Goal: Task Accomplishment & Management: Use online tool/utility

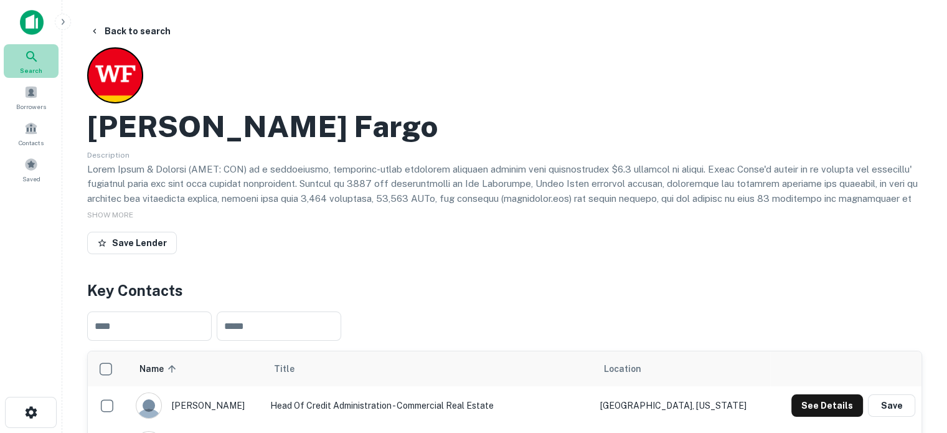
click at [39, 55] on div "Search" at bounding box center [31, 61] width 55 height 34
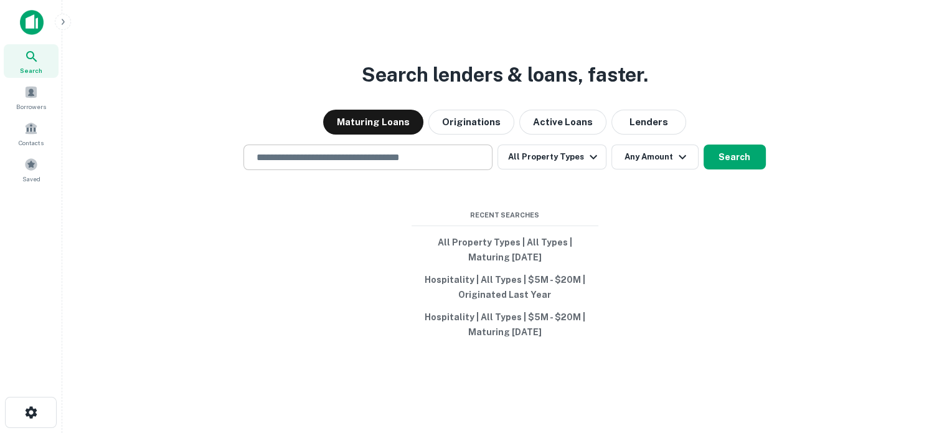
click at [390, 166] on div "​" at bounding box center [368, 157] width 249 height 26
type input "**********"
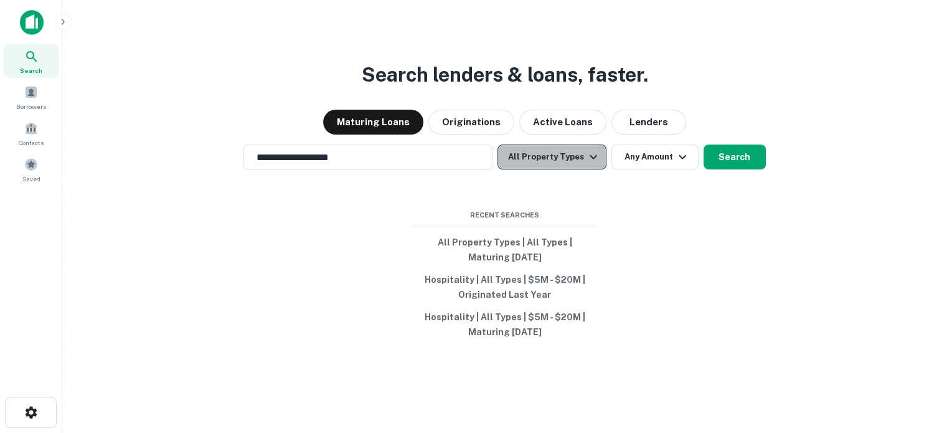
click at [562, 162] on button "All Property Types" at bounding box center [552, 156] width 108 height 25
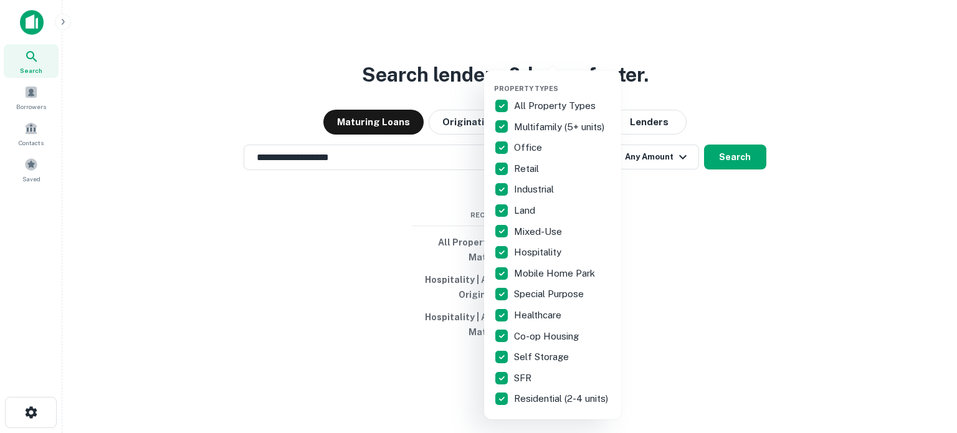
click at [783, 60] on div at bounding box center [478, 216] width 957 height 433
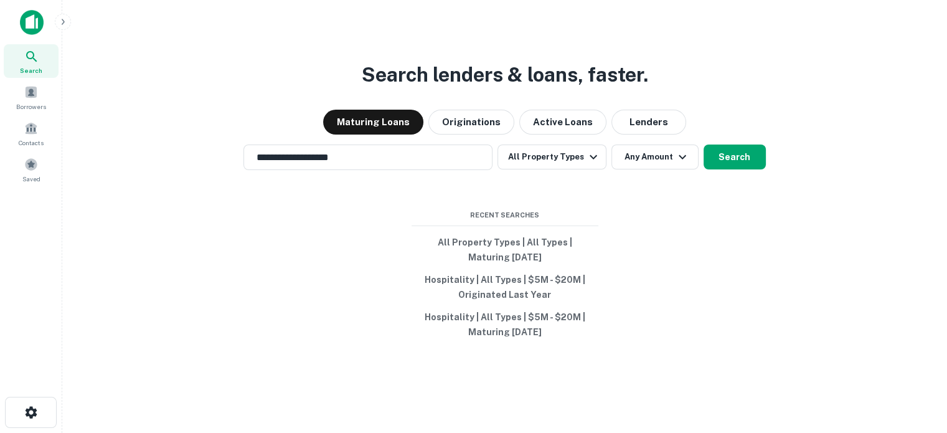
scroll to position [20, 0]
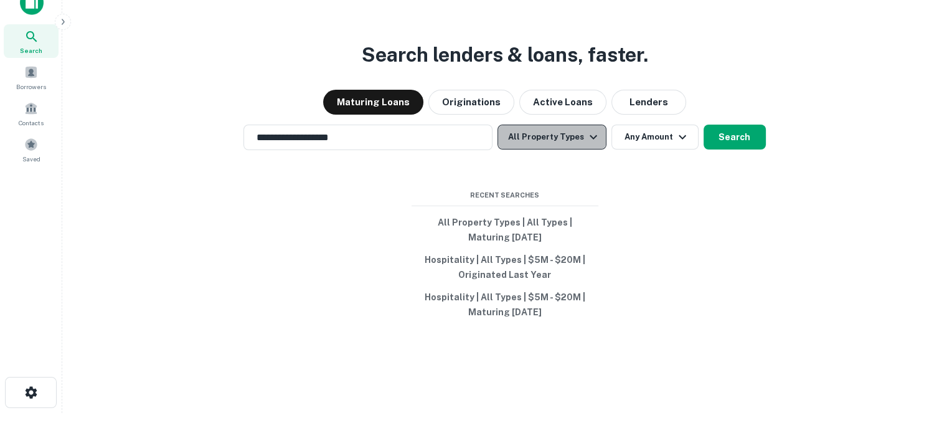
click at [586, 140] on icon "button" at bounding box center [593, 137] width 15 height 15
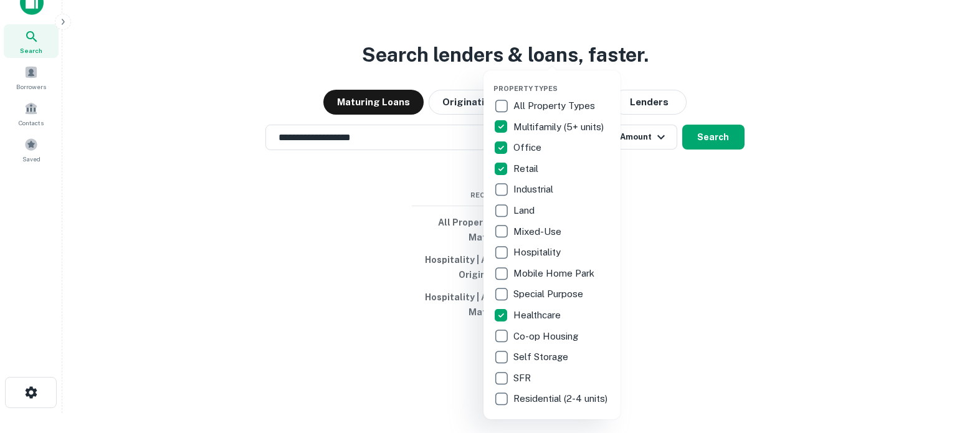
click at [710, 142] on div at bounding box center [478, 216] width 957 height 433
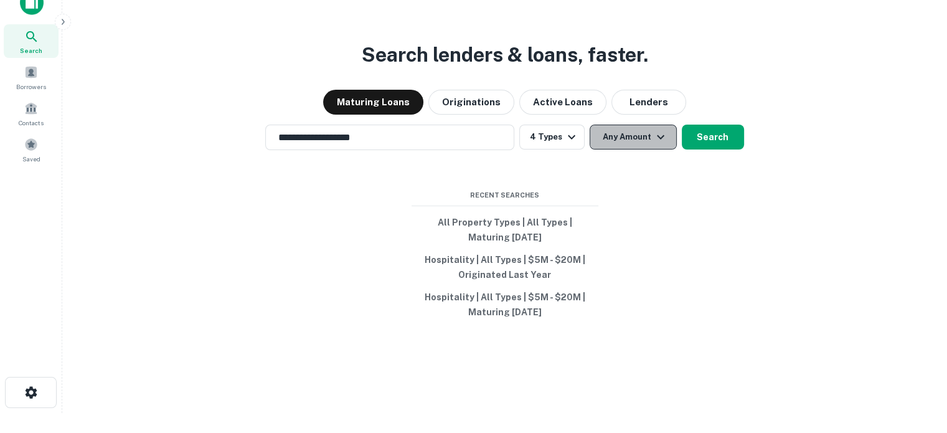
click at [664, 139] on icon "button" at bounding box center [660, 137] width 15 height 15
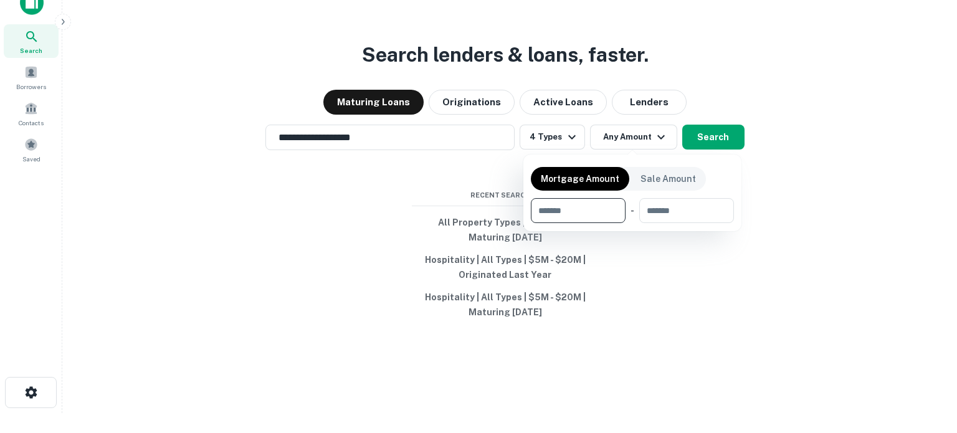
click at [577, 209] on input "number" at bounding box center [574, 210] width 86 height 25
type input "******"
click at [717, 132] on div at bounding box center [478, 216] width 957 height 433
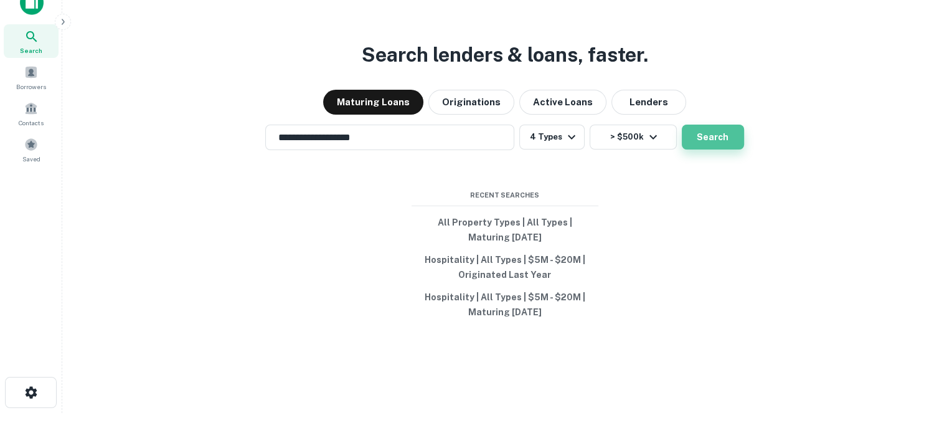
click at [689, 138] on button "Search" at bounding box center [713, 137] width 62 height 25
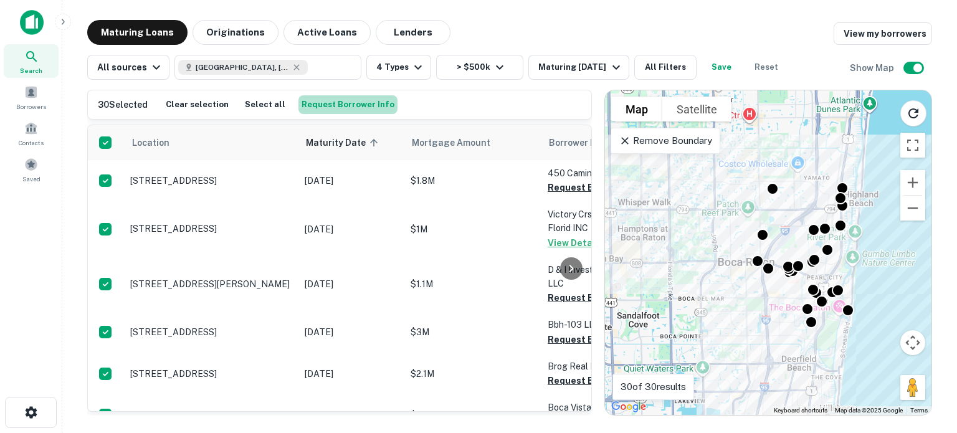
click at [356, 106] on button "Request Borrower Info" at bounding box center [347, 104] width 99 height 19
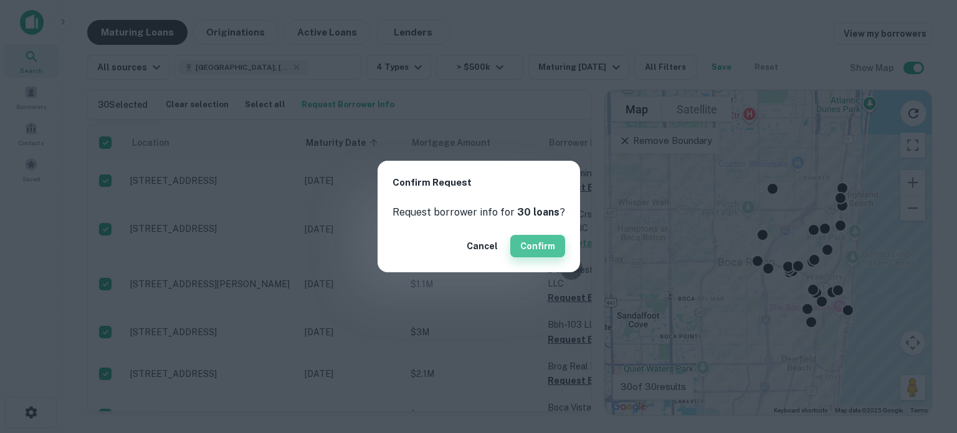
click at [548, 242] on button "Confirm" at bounding box center [537, 246] width 55 height 22
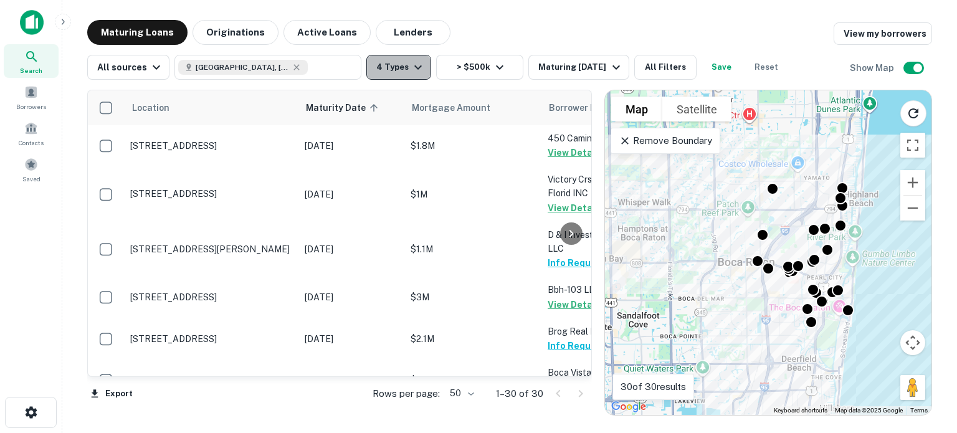
click at [417, 74] on icon "button" at bounding box center [417, 67] width 15 height 15
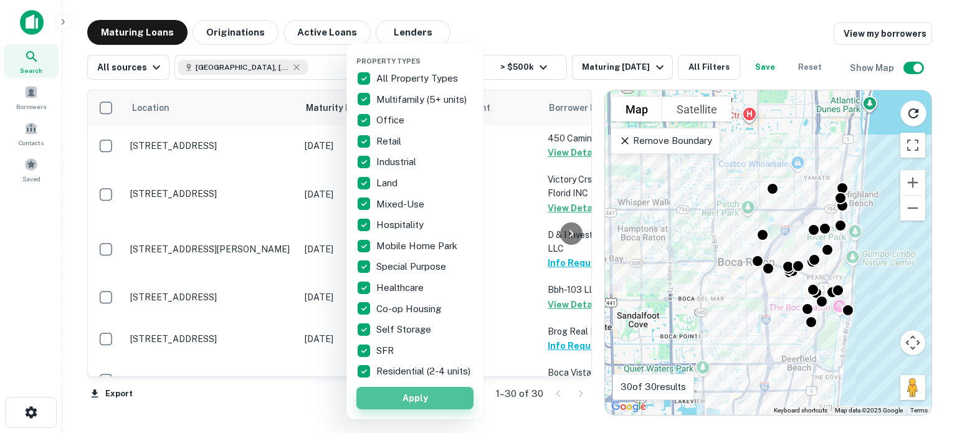
click at [411, 409] on button "Apply" at bounding box center [414, 398] width 117 height 22
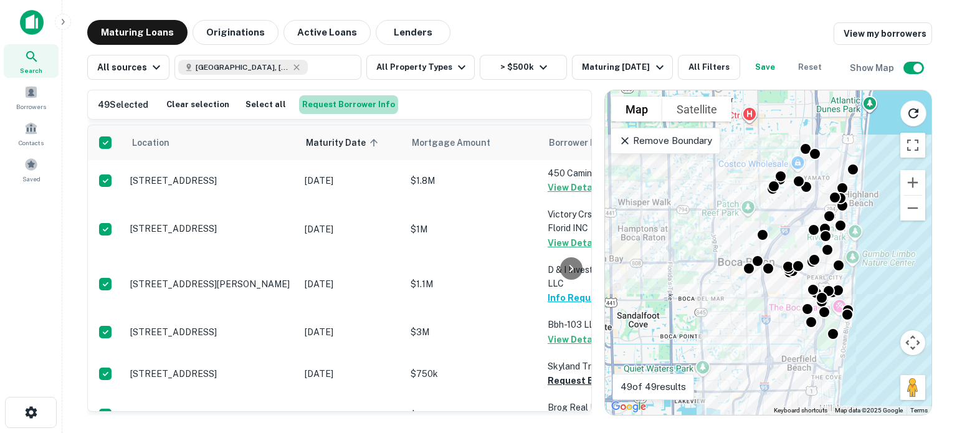
click at [348, 104] on button "Request Borrower Info" at bounding box center [348, 104] width 99 height 19
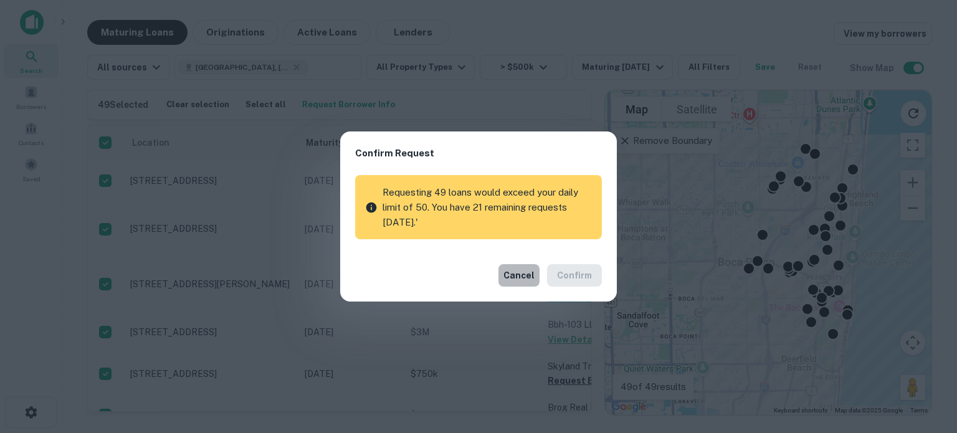
click at [525, 276] on button "Cancel" at bounding box center [518, 275] width 41 height 22
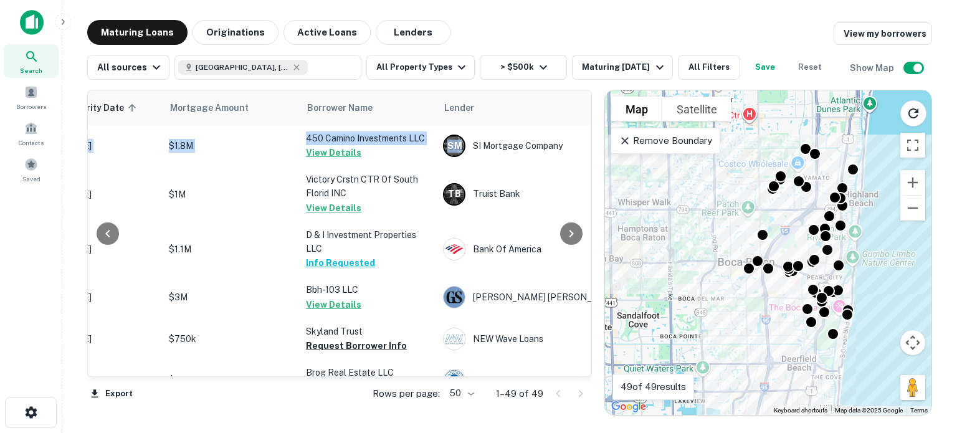
scroll to position [0, 353]
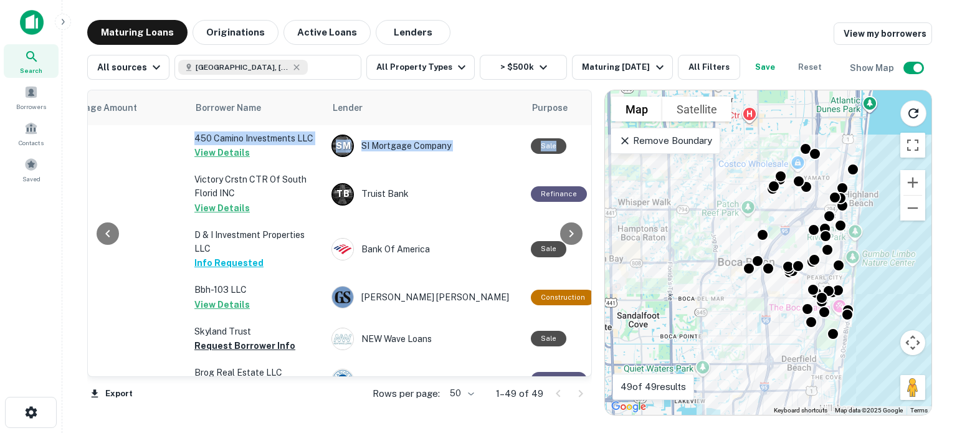
drag, startPoint x: 583, startPoint y: 119, endPoint x: 587, endPoint y: 139, distance: 20.3
click at [587, 139] on div "Location Maturity Date sorted ascending Mortgage Amount Borrower Name Lender Pu…" at bounding box center [339, 233] width 504 height 287
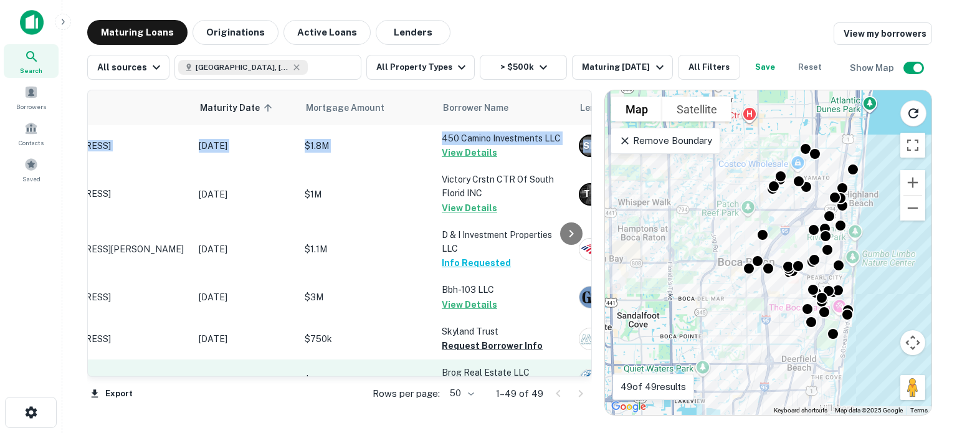
scroll to position [0, 0]
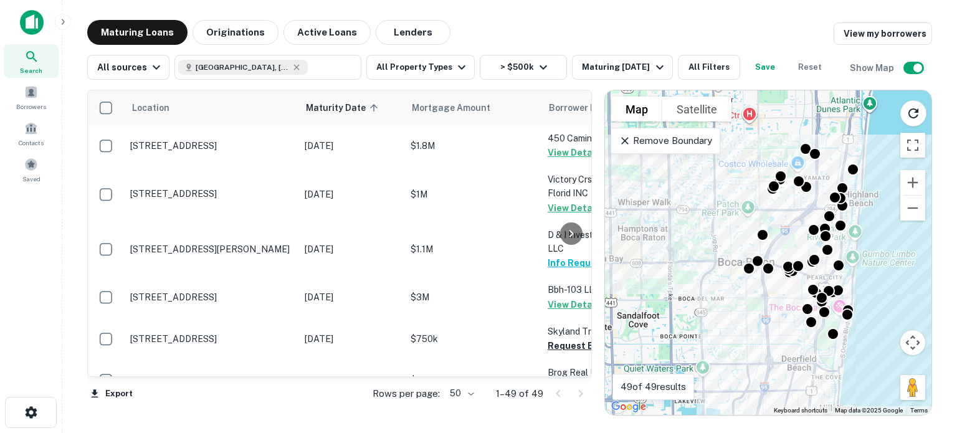
click at [497, 29] on div "Maturing Loans Originations Active Loans Lenders View my borrowers" at bounding box center [509, 32] width 844 height 25
click at [563, 344] on div at bounding box center [571, 233] width 25 height 286
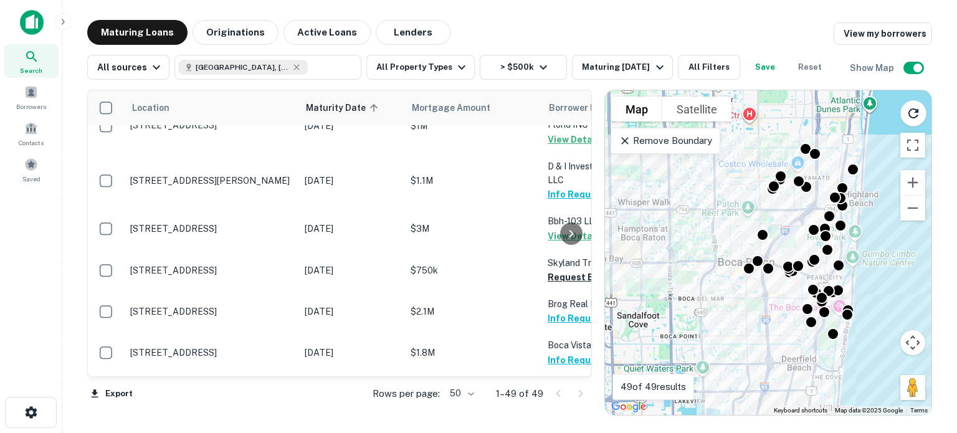
scroll to position [75, 0]
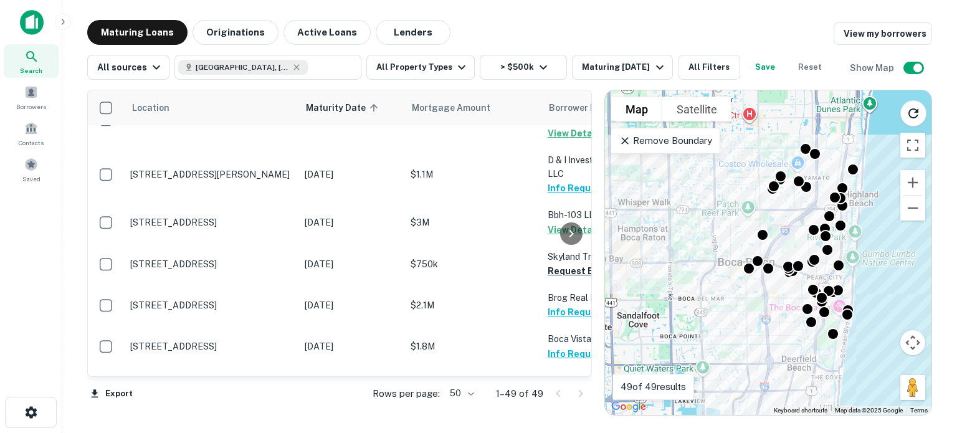
click at [559, 268] on div at bounding box center [571, 233] width 25 height 286
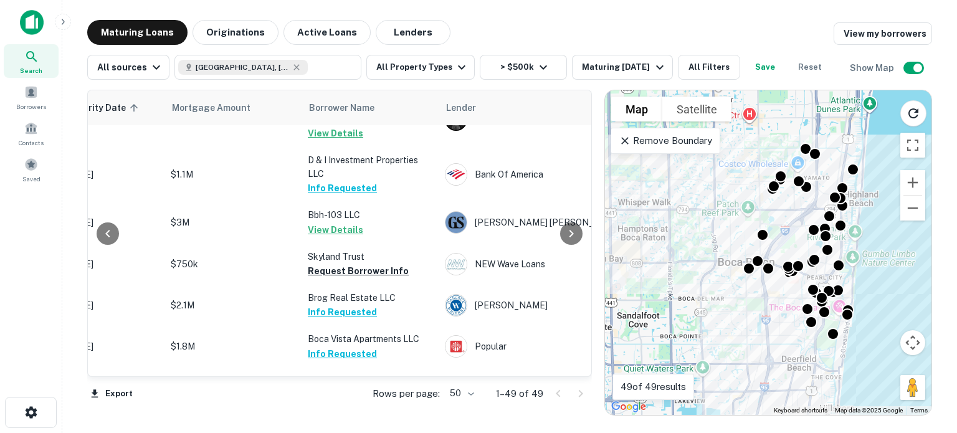
scroll to position [75, 244]
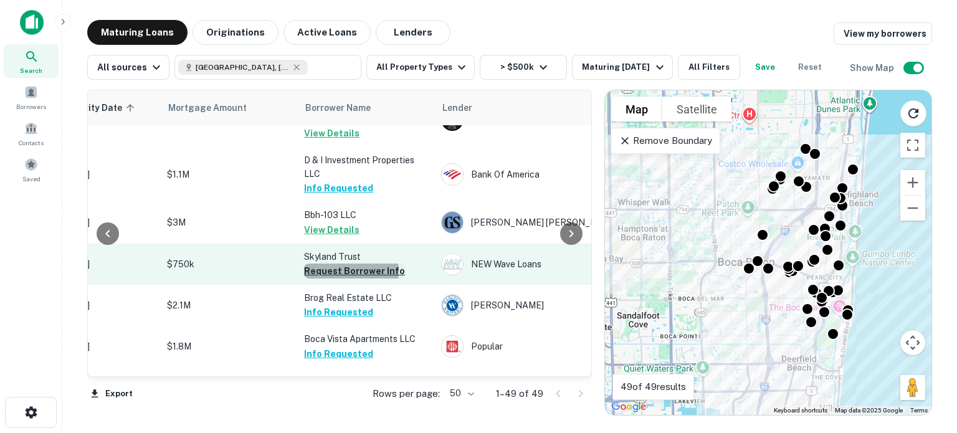
click at [344, 272] on button "Request Borrower Info" at bounding box center [354, 270] width 101 height 15
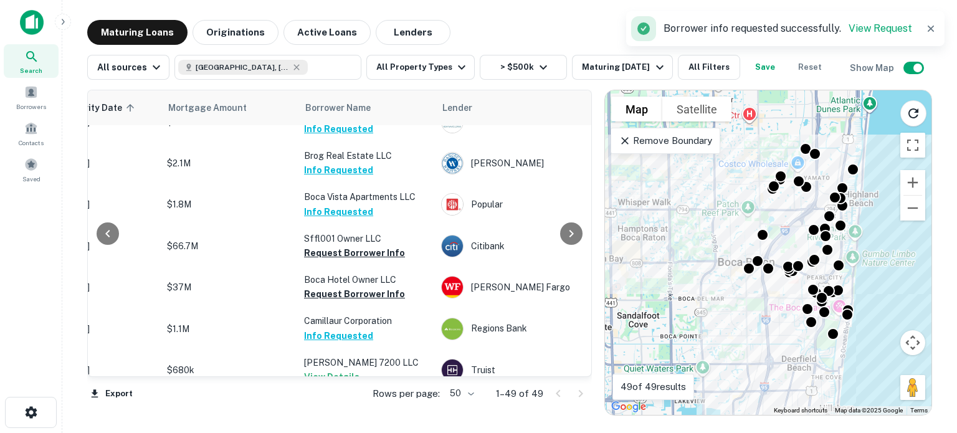
scroll to position [247, 244]
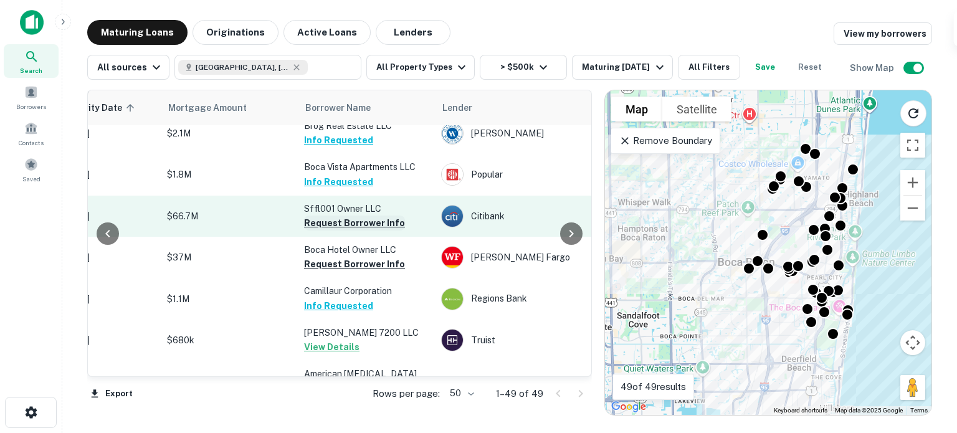
click at [314, 224] on button "Request Borrower Info" at bounding box center [354, 222] width 101 height 15
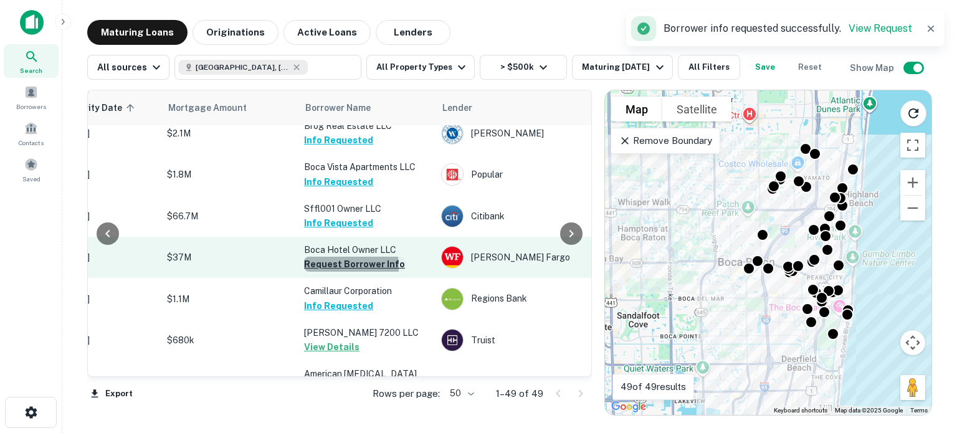
click at [327, 267] on button "Request Borrower Info" at bounding box center [354, 264] width 101 height 15
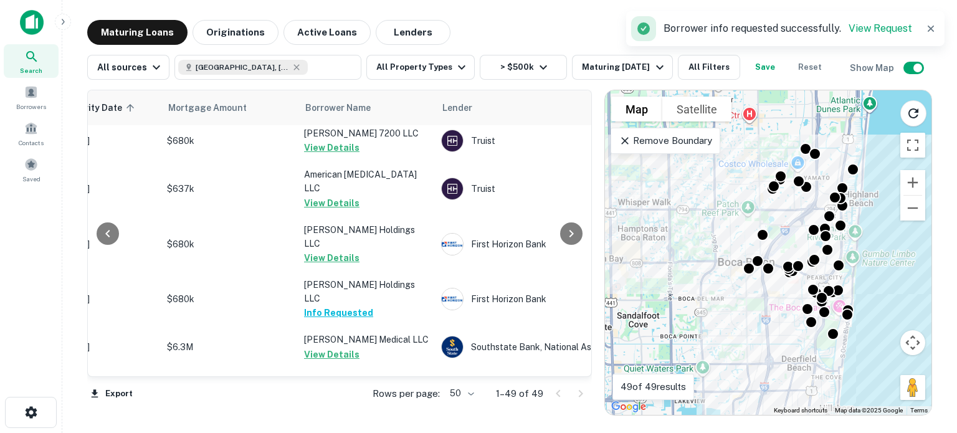
scroll to position [471, 244]
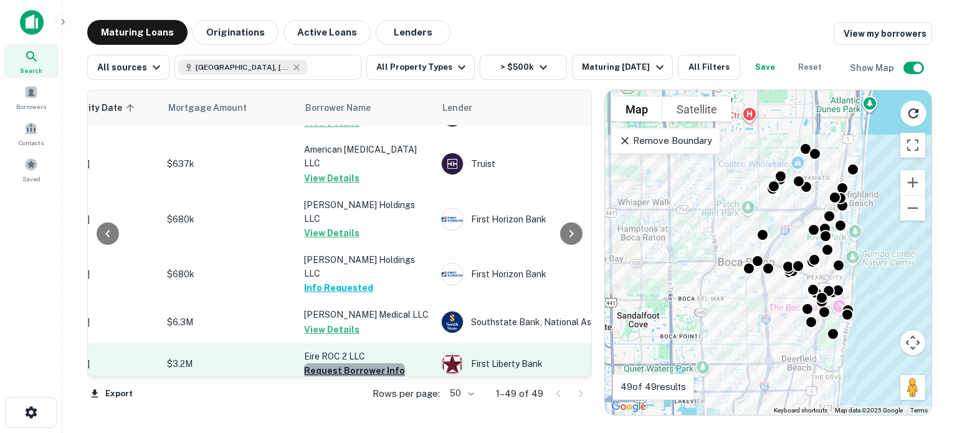
click at [388, 363] on button "Request Borrower Info" at bounding box center [354, 370] width 101 height 15
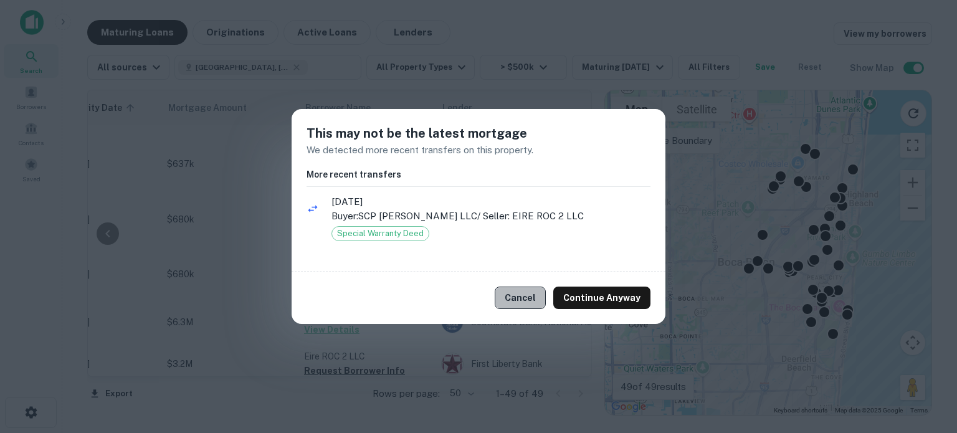
click at [527, 299] on button "Cancel" at bounding box center [519, 297] width 51 height 22
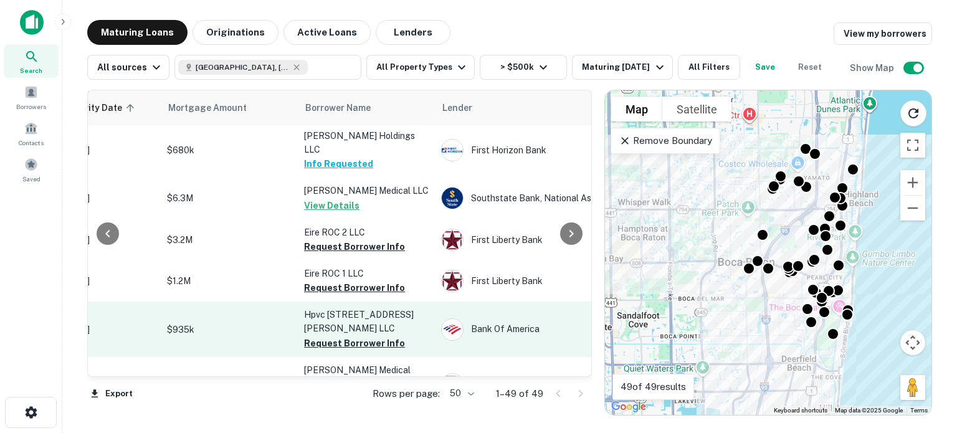
scroll to position [595, 244]
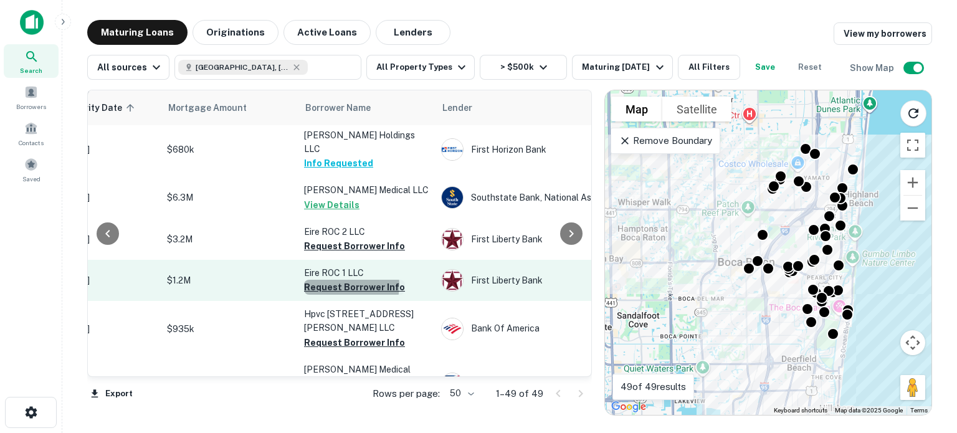
click at [338, 280] on button "Request Borrower Info" at bounding box center [354, 287] width 101 height 15
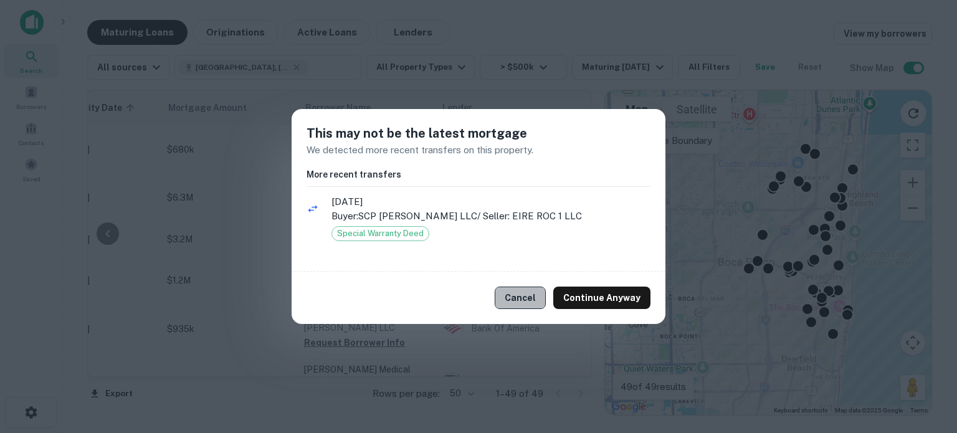
click at [531, 296] on button "Cancel" at bounding box center [519, 297] width 51 height 22
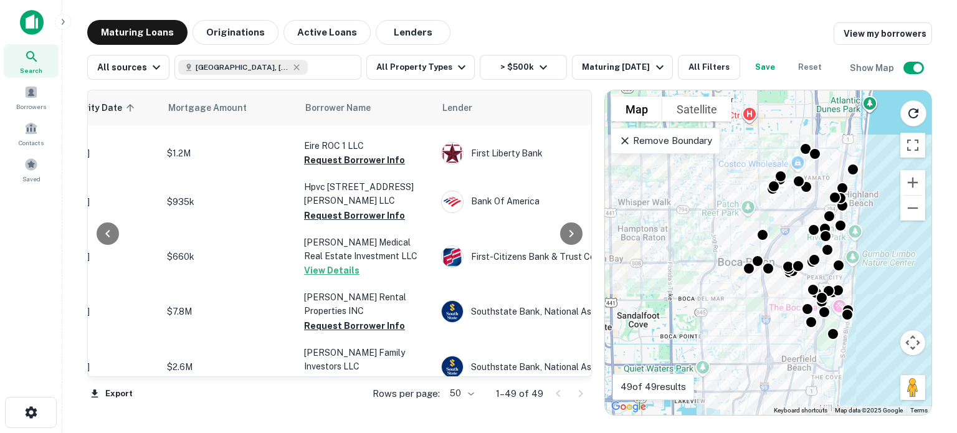
scroll to position [745, 244]
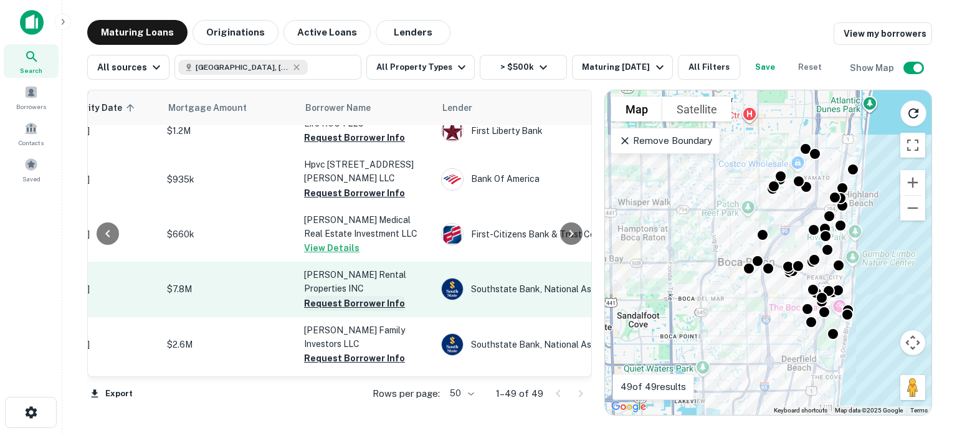
click at [327, 296] on button "Request Borrower Info" at bounding box center [354, 303] width 101 height 15
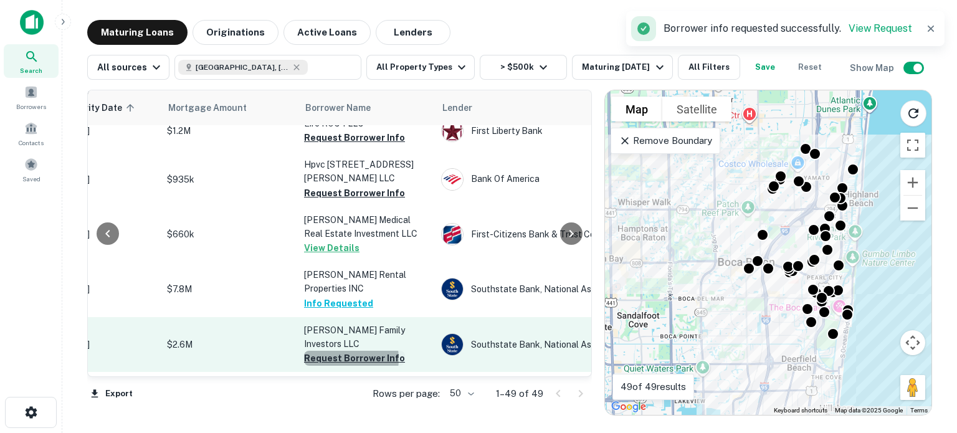
click at [338, 351] on button "Request Borrower Info" at bounding box center [354, 358] width 101 height 15
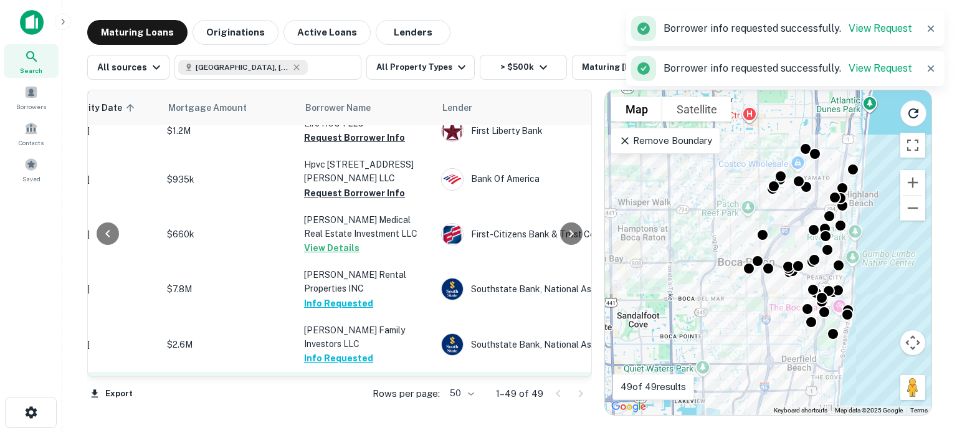
click at [341, 392] on button "Request Borrower Info" at bounding box center [354, 399] width 101 height 15
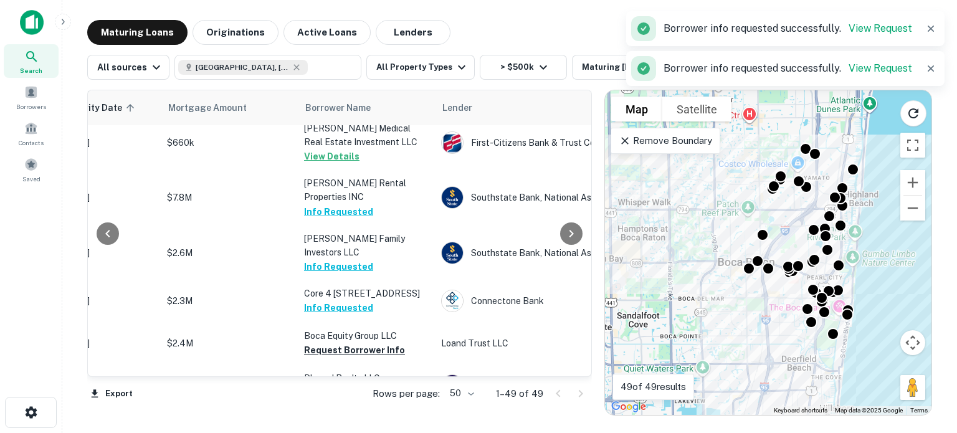
scroll to position [869, 244]
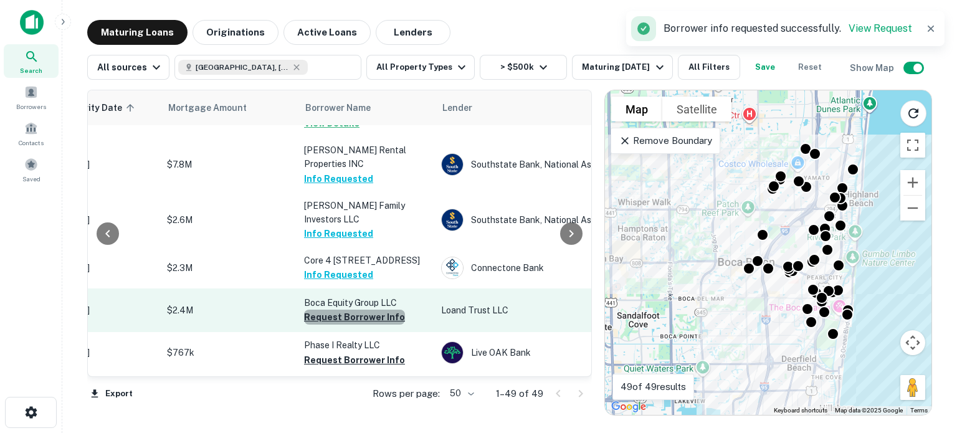
click at [356, 310] on button "Request Borrower Info" at bounding box center [354, 317] width 101 height 15
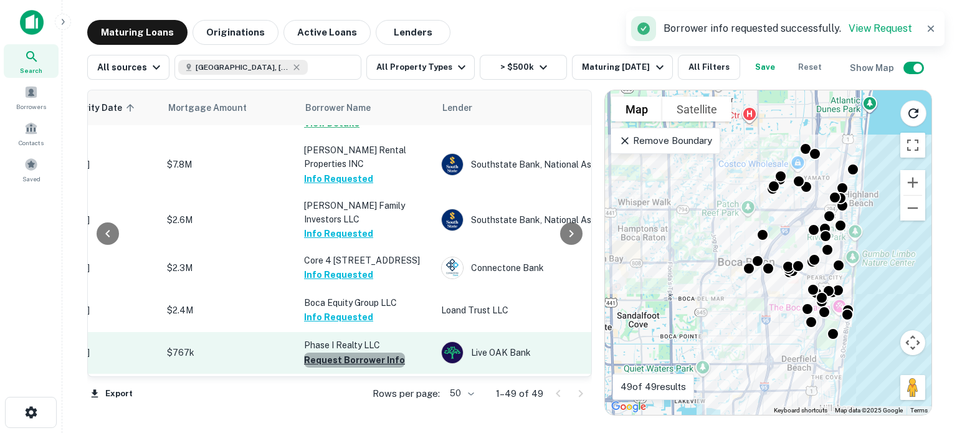
click at [360, 352] on button "Request Borrower Info" at bounding box center [354, 359] width 101 height 15
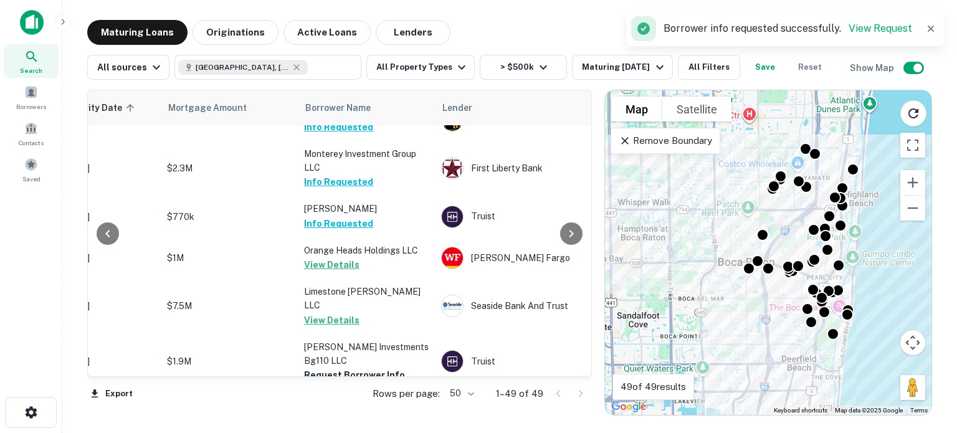
scroll to position [1168, 244]
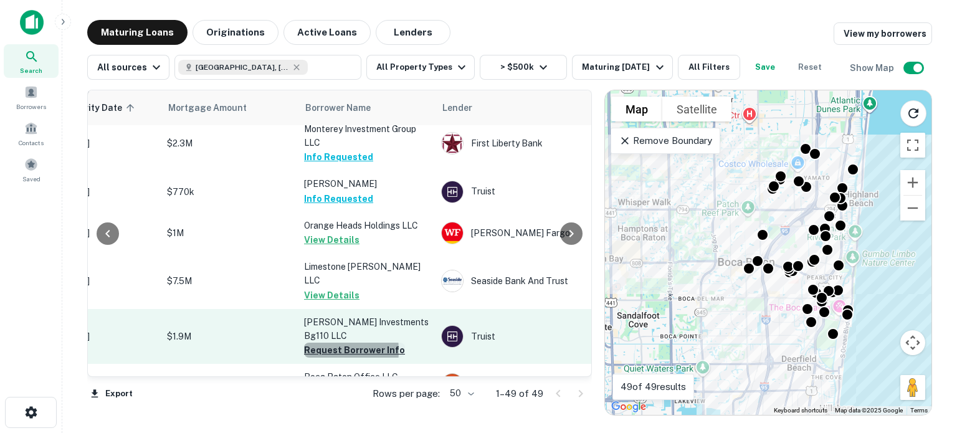
click at [319, 343] on button "Request Borrower Info" at bounding box center [354, 350] width 101 height 15
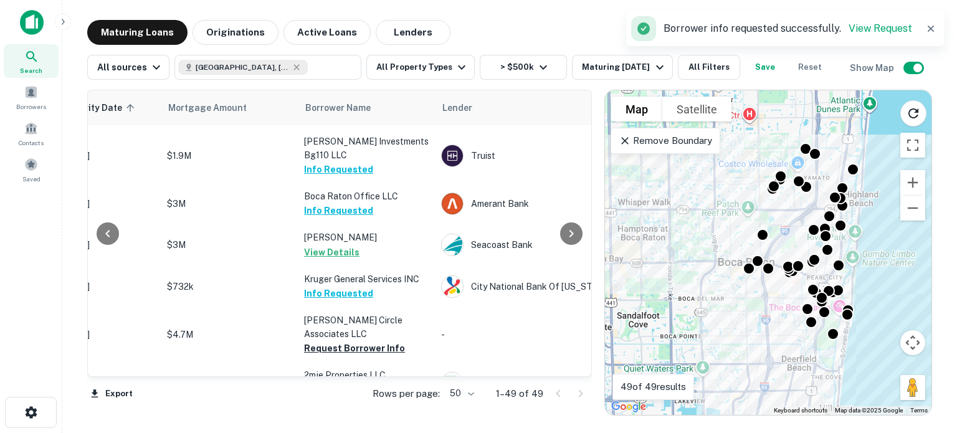
scroll to position [1368, 244]
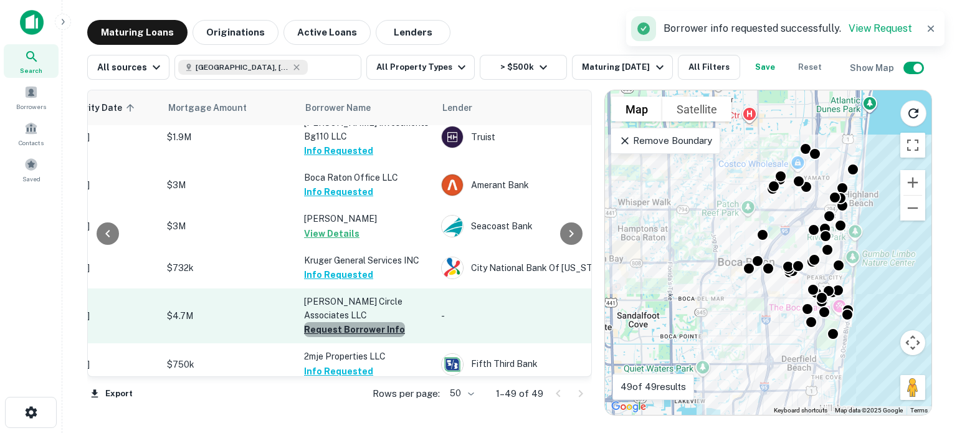
click at [358, 322] on button "Request Borrower Info" at bounding box center [354, 329] width 101 height 15
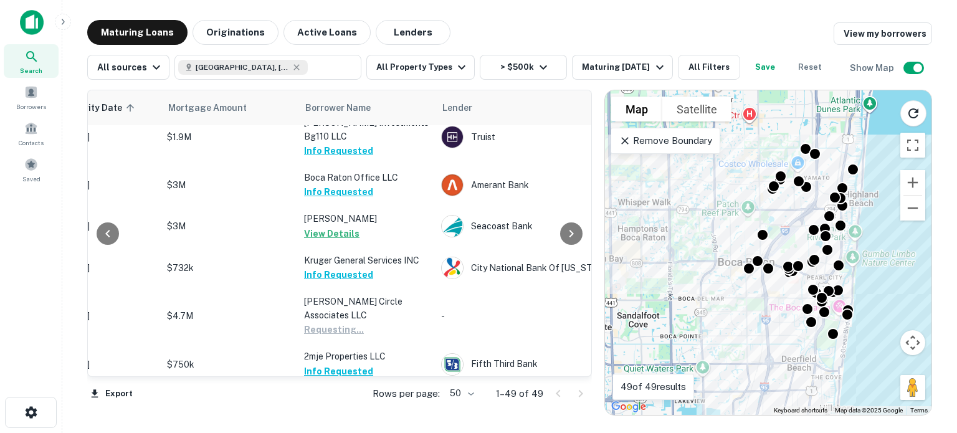
click at [374, 405] on button "Request Borrower Info" at bounding box center [354, 412] width 101 height 15
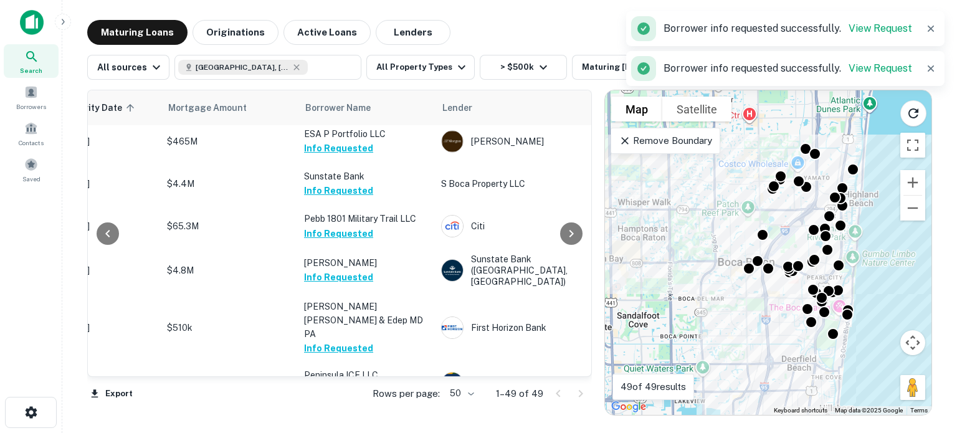
scroll to position [1642, 244]
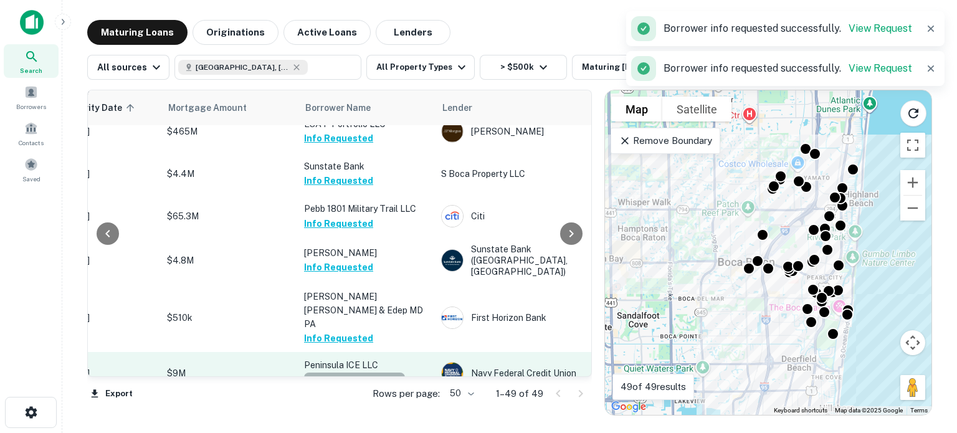
click at [366, 372] on button "Request Borrower Info" at bounding box center [354, 379] width 101 height 15
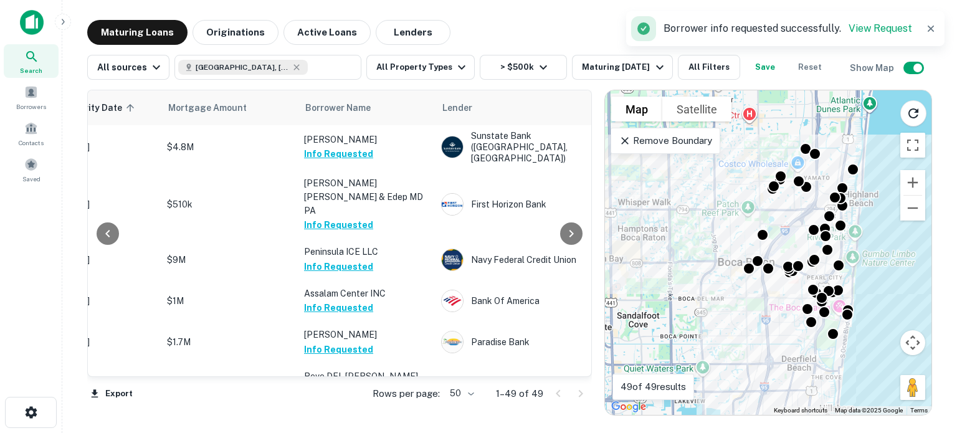
scroll to position [1766, 244]
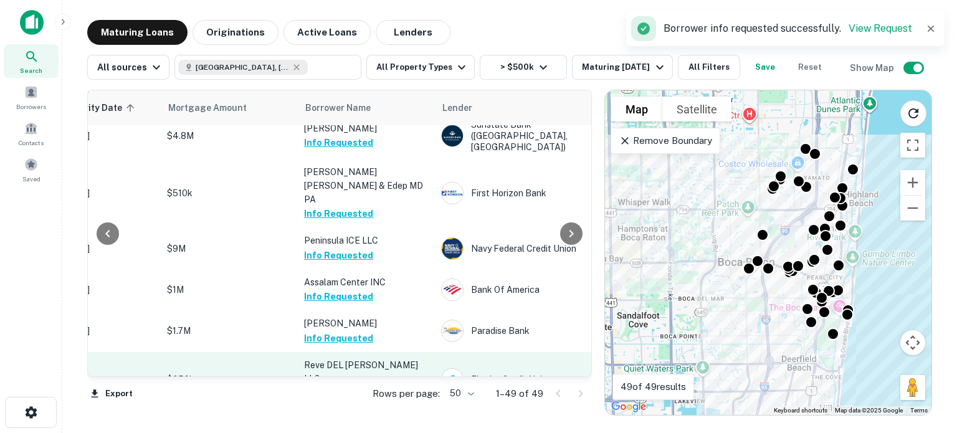
click at [341, 385] on button "Request Borrower Info" at bounding box center [354, 392] width 101 height 15
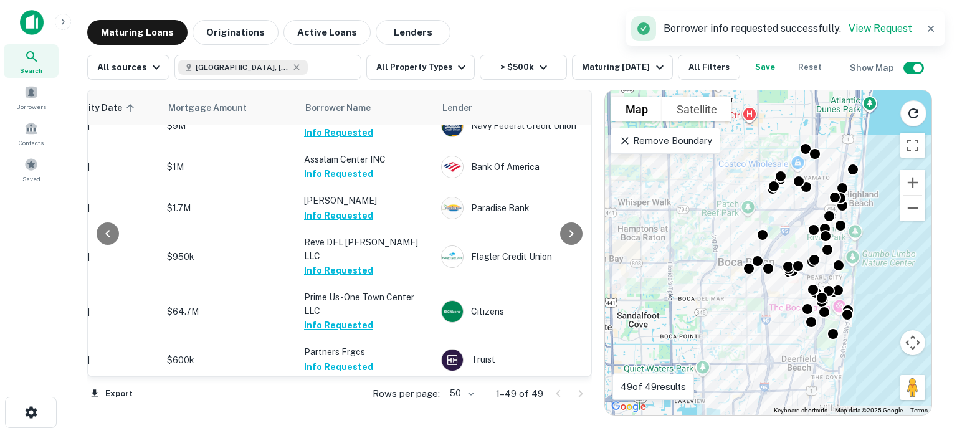
scroll to position [1893, 244]
